Goal: Find specific page/section

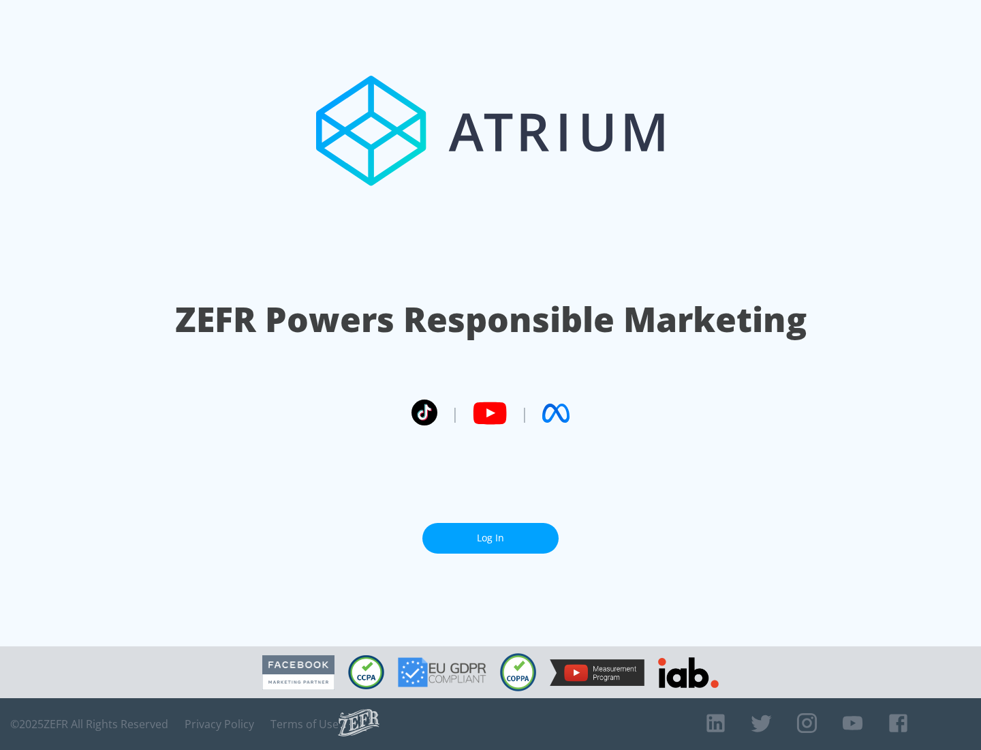
click at [491, 532] on link "Log In" at bounding box center [490, 538] width 136 height 31
